Goal: Task Accomplishment & Management: Manage account settings

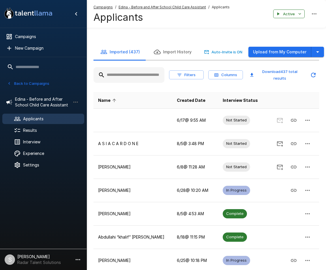
drag, startPoint x: 33, startPoint y: 84, endPoint x: 38, endPoint y: 81, distance: 5.7
click at [33, 84] on button "Back to Campaigns" at bounding box center [28, 83] width 45 height 9
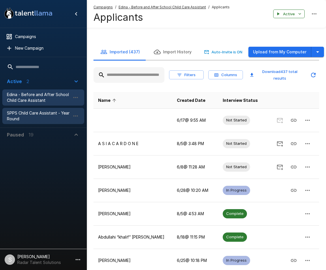
click at [28, 115] on span "SPPS Child Care Assistant - Year Round" at bounding box center [38, 116] width 63 height 12
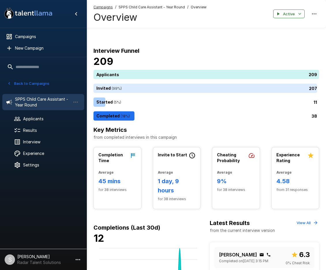
click at [25, 82] on button "Back to Campaigns" at bounding box center [28, 83] width 45 height 9
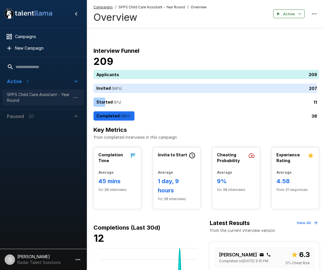
click at [36, 97] on span "SPPS Child Care Assistant - Year Round" at bounding box center [38, 98] width 63 height 12
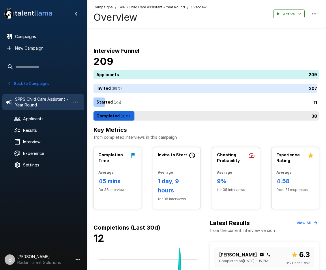
click at [125, 116] on div "38" at bounding box center [207, 115] width 228 height 9
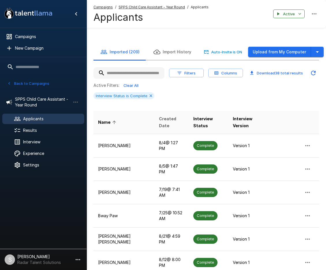
click at [159, 123] on span "Created Date" at bounding box center [171, 122] width 25 height 14
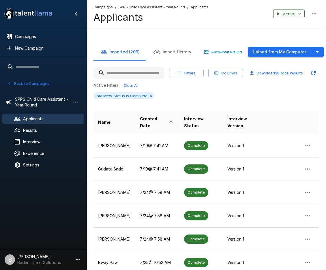
click at [152, 118] on span "Created Date" at bounding box center [157, 122] width 35 height 14
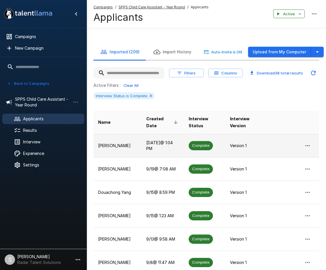
click at [149, 142] on td "[DATE] @ 1:04 PM" at bounding box center [163, 145] width 42 height 23
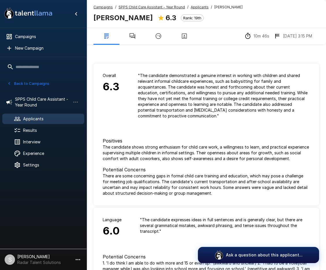
click at [134, 35] on icon "button" at bounding box center [132, 36] width 6 height 6
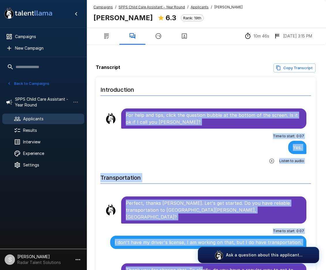
scroll to position [14, 0]
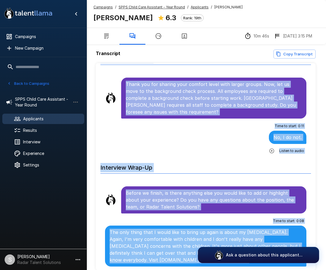
scroll to position [42, 0]
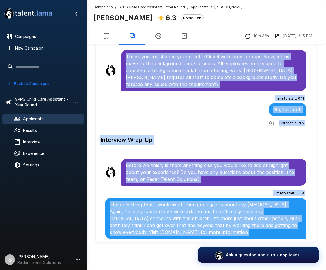
drag, startPoint x: 126, startPoint y: 115, endPoint x: 277, endPoint y: 232, distance: 191.0
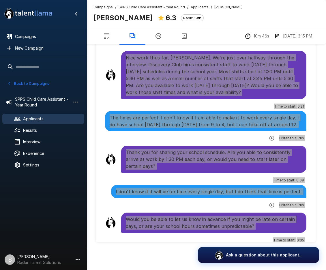
scroll to position [977, 0]
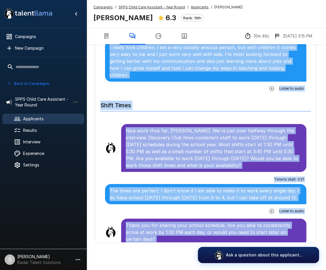
click at [195, 127] on p "Nice work thus far, [PERSON_NAME]. We're just over halfway through the intervie…" at bounding box center [214, 148] width 176 height 42
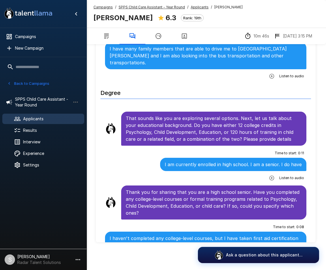
scroll to position [314, 0]
